Goal: Task Accomplishment & Management: Use online tool/utility

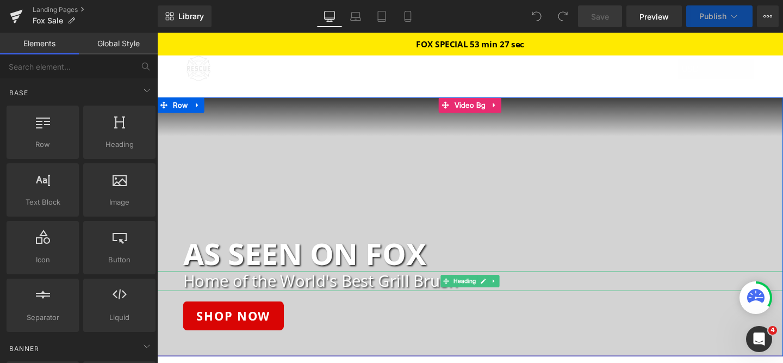
click at [398, 297] on h2 "Home of the World's Best Grill Brush" at bounding box center [499, 293] width 631 height 20
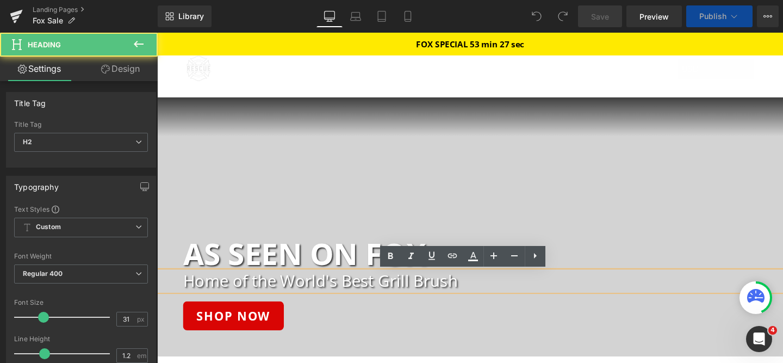
click at [401, 293] on h2 "Home of the World's Best Grill Brush" at bounding box center [499, 293] width 631 height 20
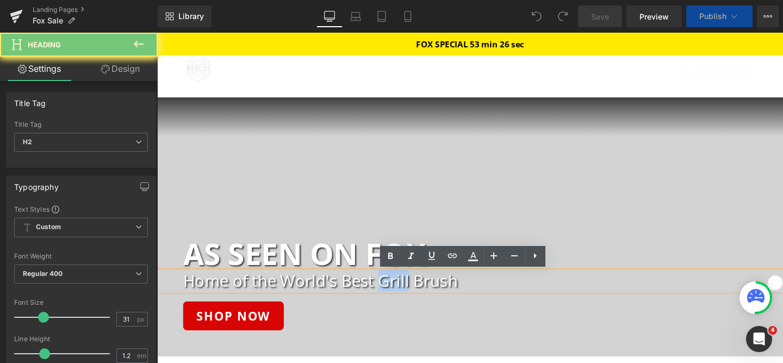
click at [401, 293] on h2 "Home of the World's Best Grill Brush" at bounding box center [499, 293] width 631 height 20
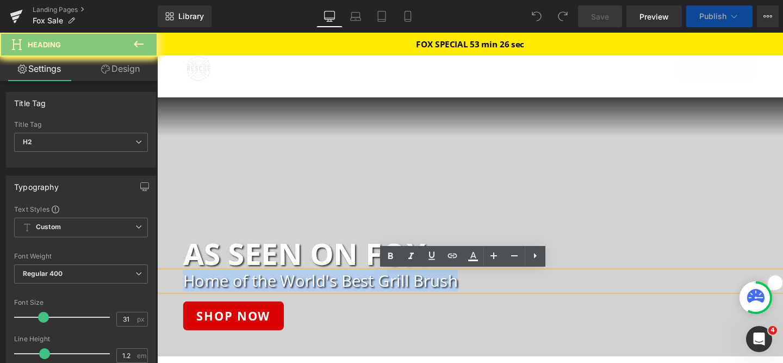
click at [401, 293] on h2 "Home of the World's Best Grill Brush" at bounding box center [499, 293] width 631 height 20
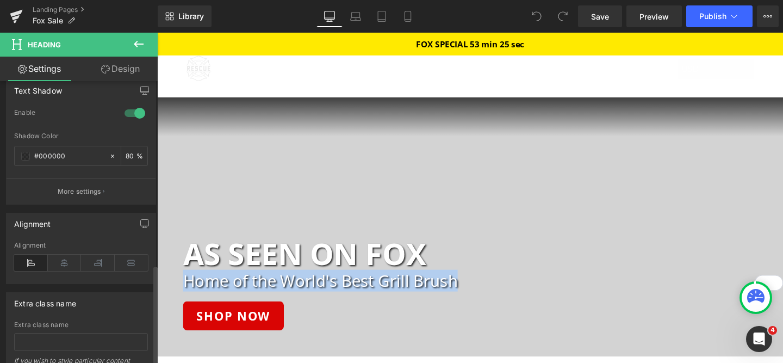
scroll to position [536, 0]
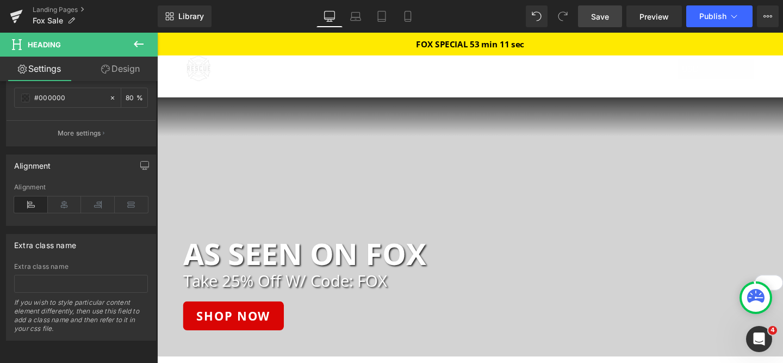
click at [605, 25] on link "Save" at bounding box center [600, 16] width 44 height 22
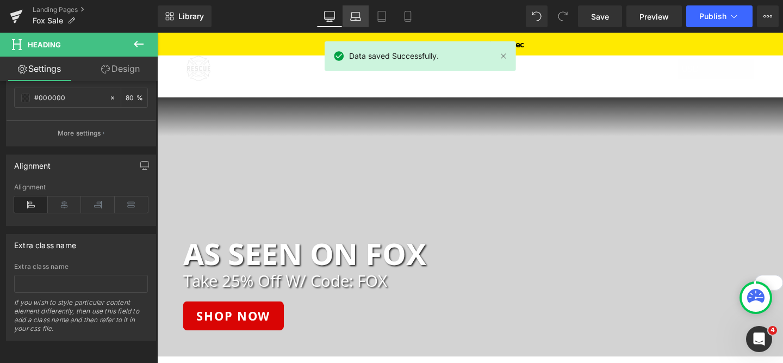
click at [359, 17] on icon at bounding box center [356, 18] width 10 height 3
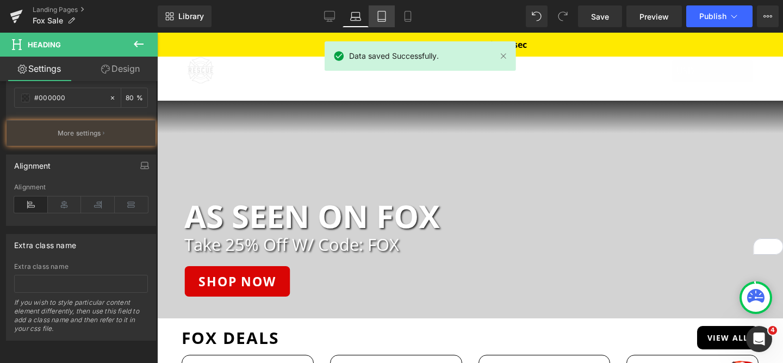
click at [378, 18] on icon at bounding box center [382, 16] width 8 height 10
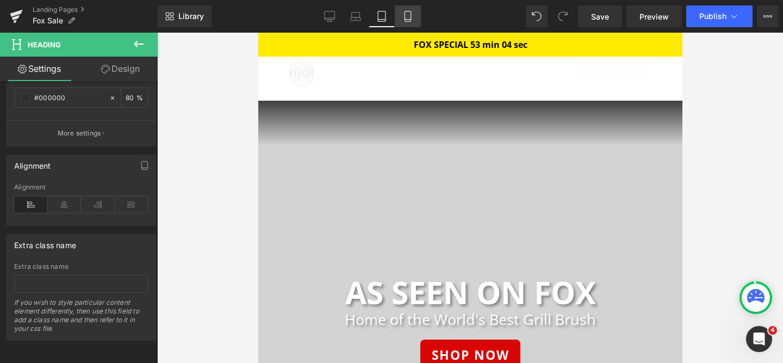
click at [408, 16] on icon at bounding box center [407, 16] width 11 height 11
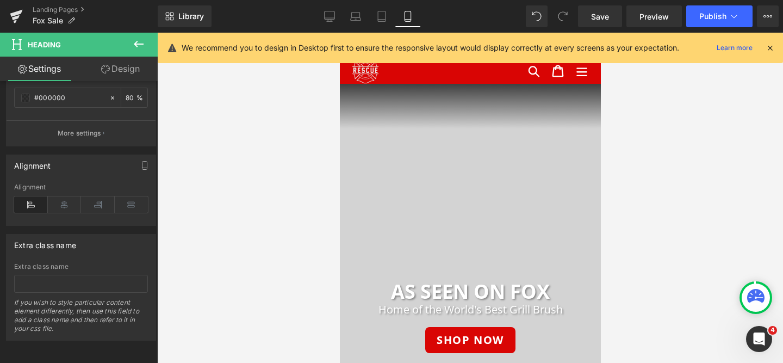
click at [398, 309] on h2 "Home of the World's Best Grill Brush" at bounding box center [469, 309] width 261 height 13
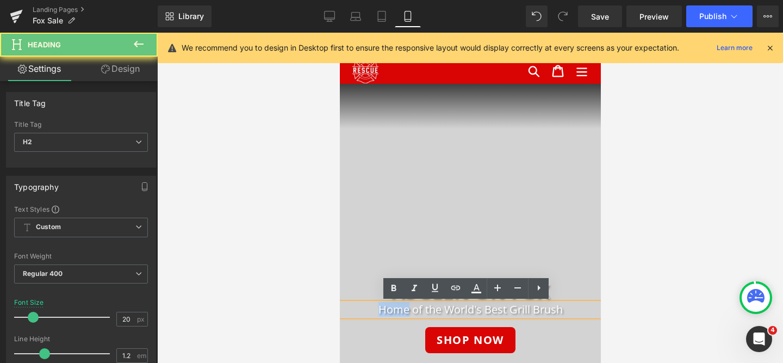
click at [398, 309] on h2 "Home of the World's Best Grill Brush" at bounding box center [469, 309] width 261 height 13
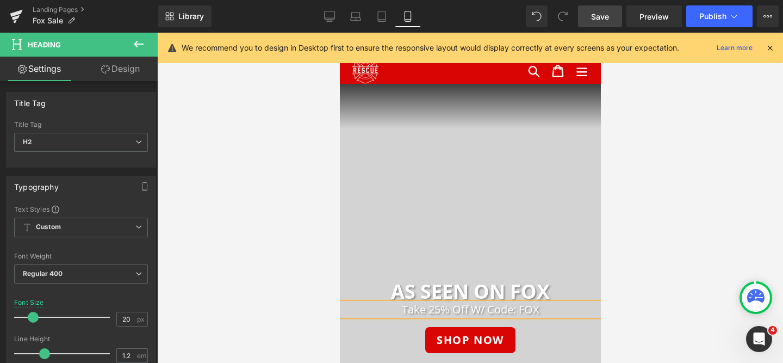
click at [595, 18] on span "Save" at bounding box center [600, 16] width 18 height 11
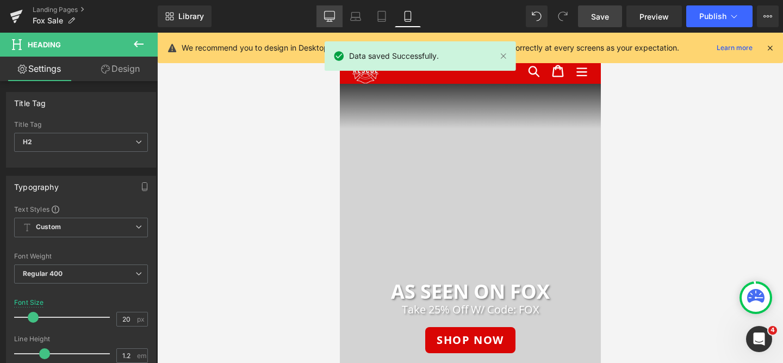
click at [339, 14] on link "Desktop" at bounding box center [329, 16] width 26 height 22
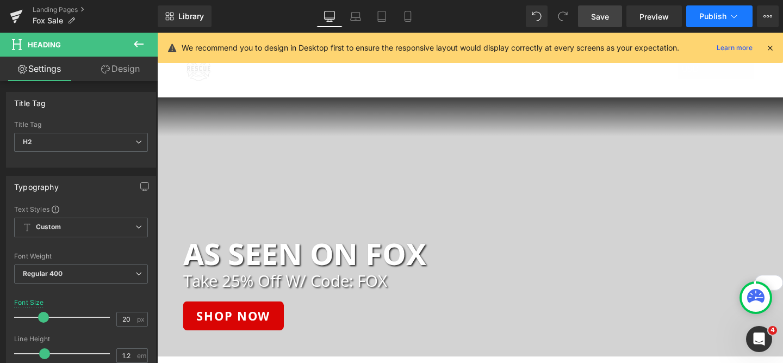
click at [703, 19] on span "Publish" at bounding box center [712, 16] width 27 height 9
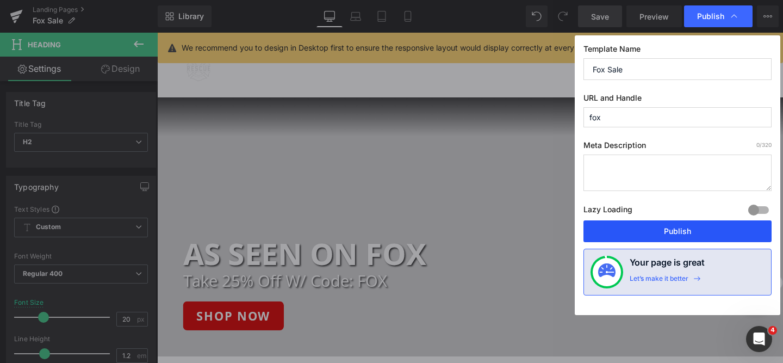
click at [674, 233] on button "Publish" at bounding box center [677, 231] width 188 height 22
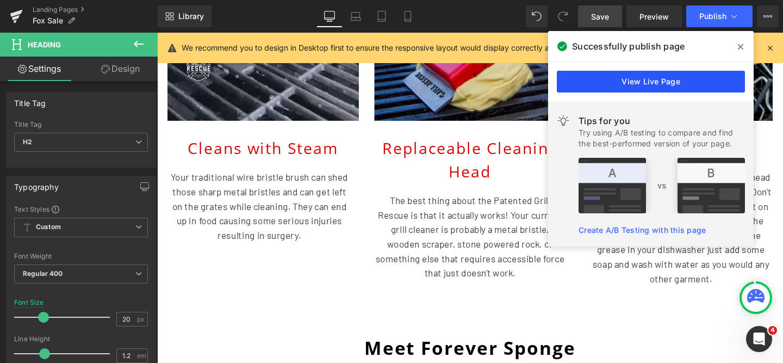
scroll to position [1965, 0]
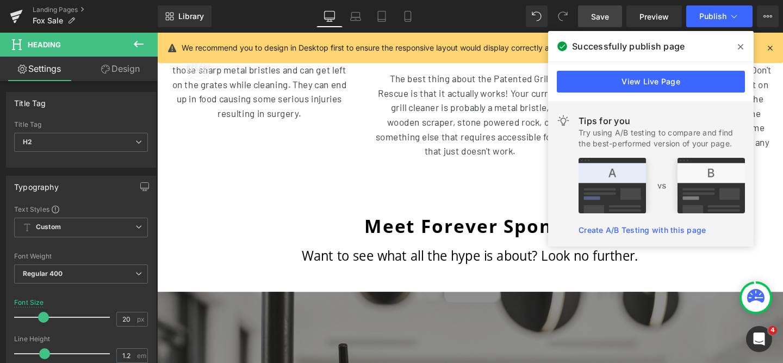
click at [741, 48] on icon at bounding box center [740, 46] width 5 height 9
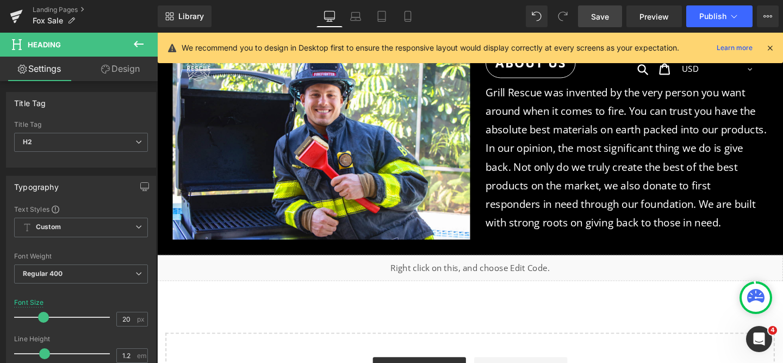
scroll to position [4932, 0]
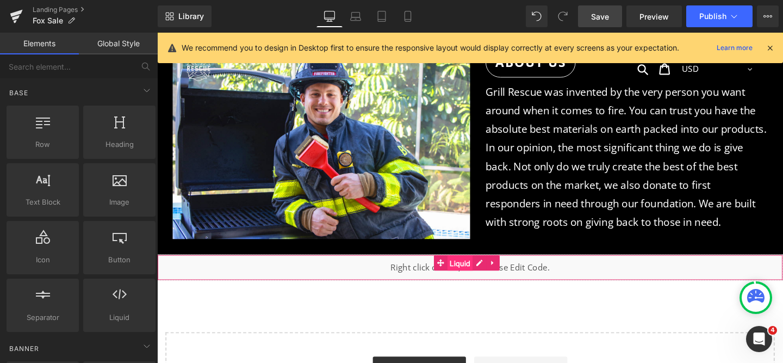
click at [475, 267] on span "Liquid" at bounding box center [475, 275] width 27 height 16
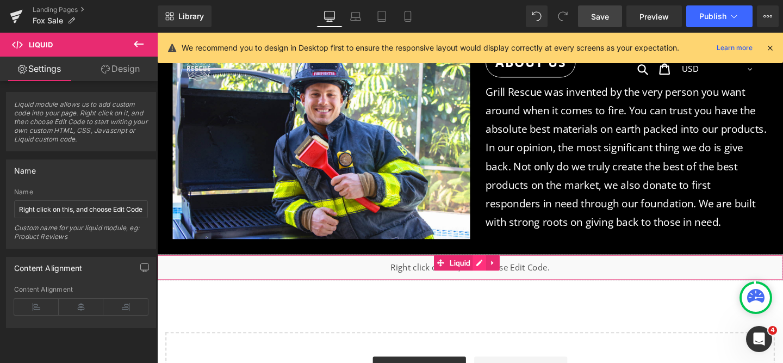
click at [499, 266] on div "Liquid" at bounding box center [486, 279] width 658 height 27
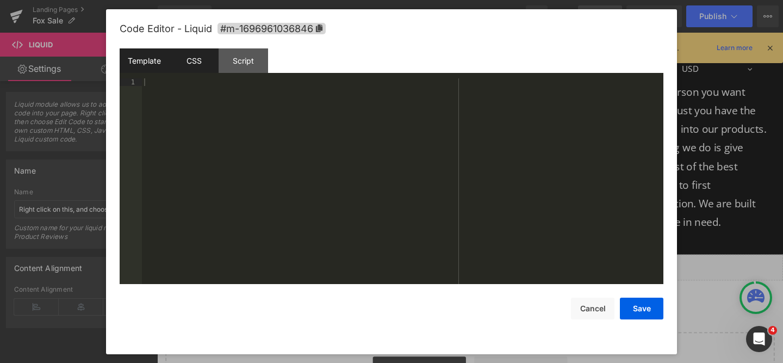
click at [200, 70] on div "CSS" at bounding box center [193, 60] width 49 height 24
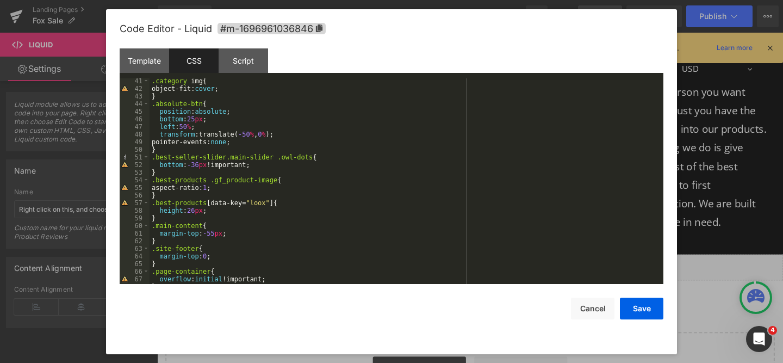
scroll to position [110, 0]
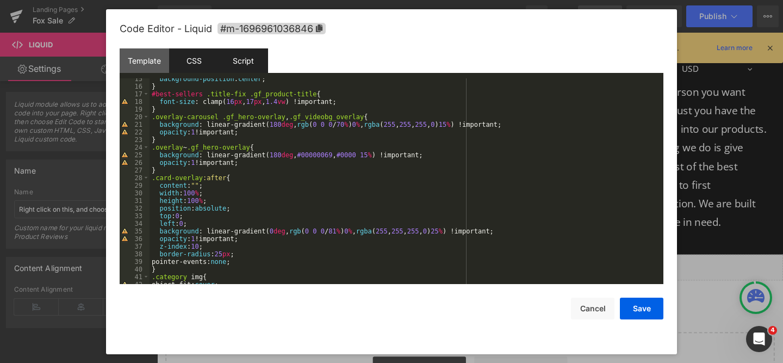
click at [253, 68] on div "Script" at bounding box center [243, 60] width 49 height 24
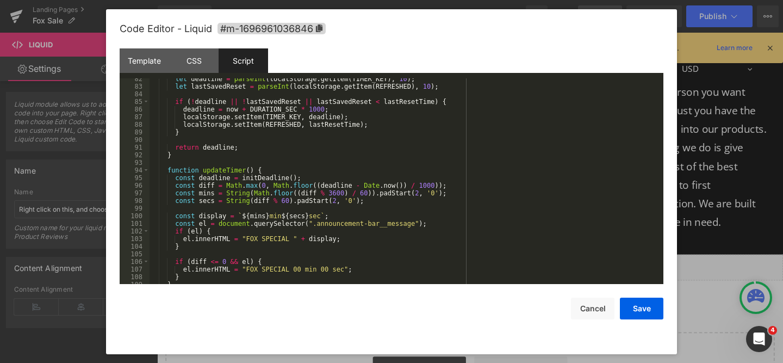
scroll to position [652, 0]
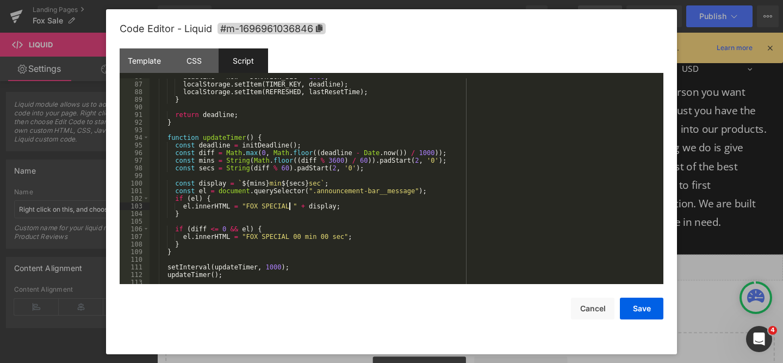
click at [288, 206] on div "deadline = now + DURATION_SEC * 1000 ; localStorage . setItem ( TIMER_KEY , dea…" at bounding box center [404, 183] width 509 height 221
click at [283, 237] on div "deadline = now + DURATION_SEC * 1000 ; localStorage . setItem ( TIMER_KEY , dea…" at bounding box center [404, 183] width 509 height 221
click at [644, 310] on button "Save" at bounding box center [641, 308] width 43 height 22
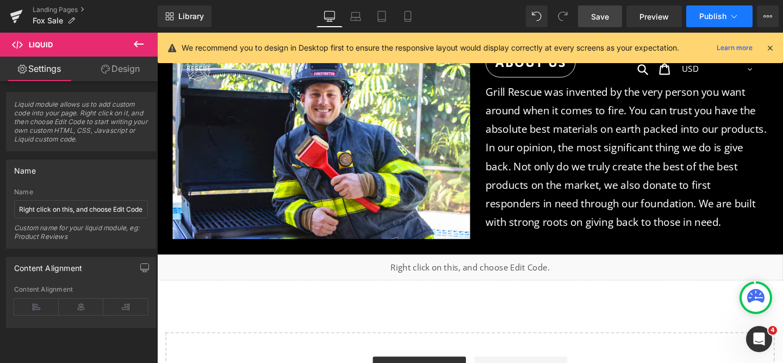
click at [718, 20] on span "Publish" at bounding box center [712, 16] width 27 height 9
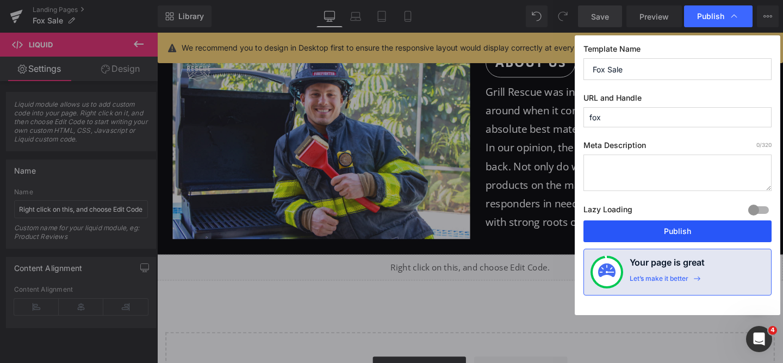
click at [665, 223] on button "Publish" at bounding box center [677, 231] width 188 height 22
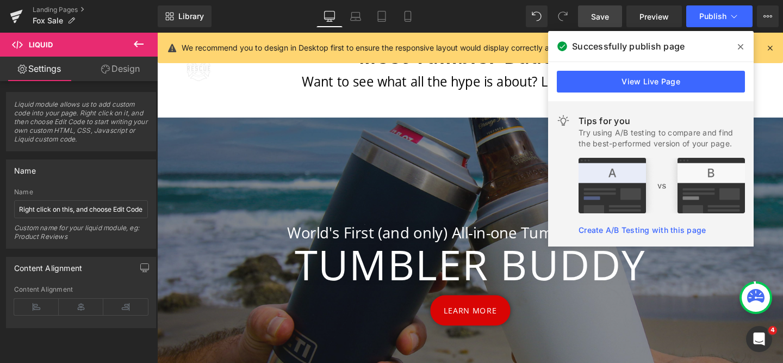
scroll to position [3431, 0]
